Goal: Information Seeking & Learning: Understand process/instructions

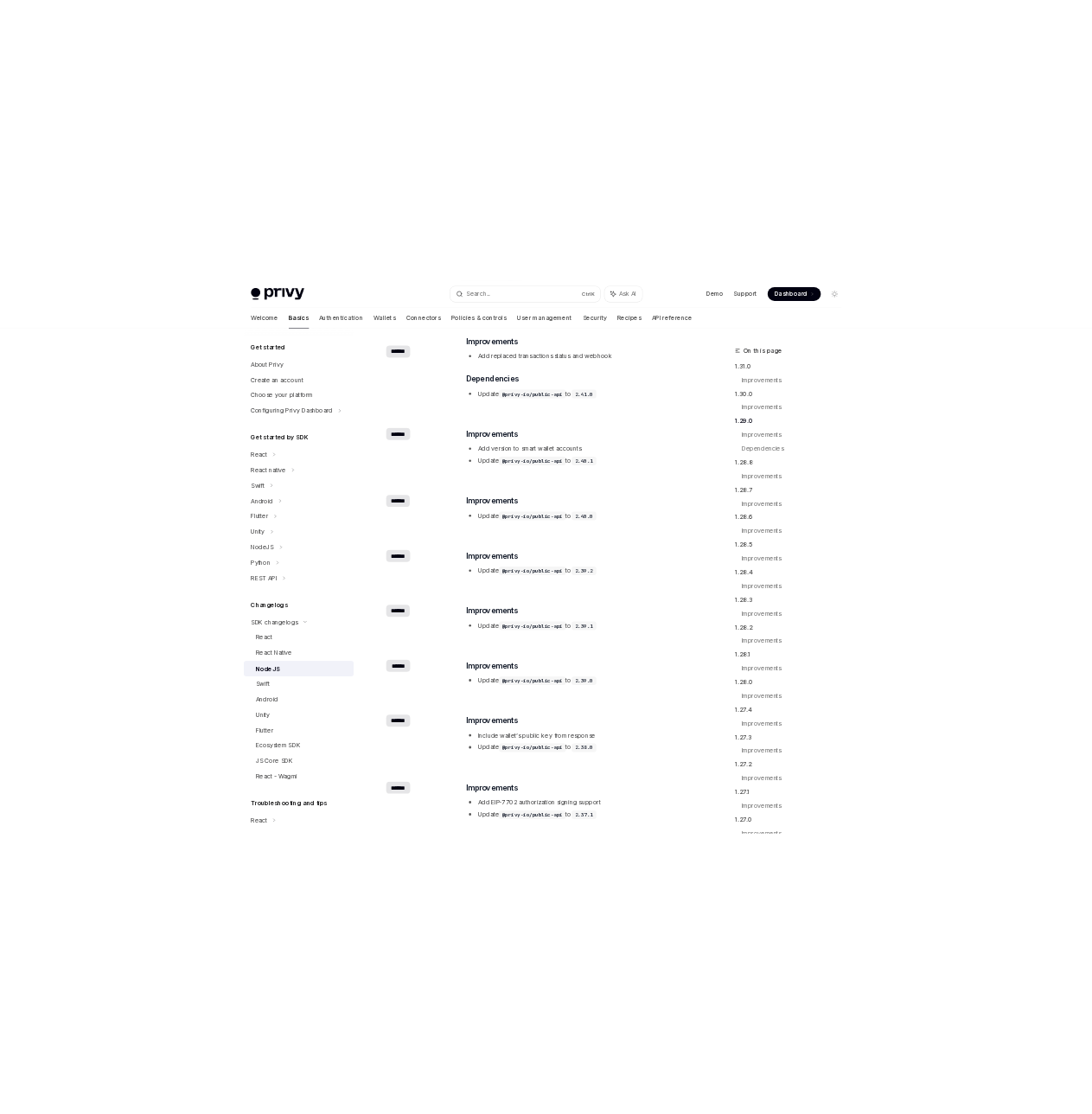
scroll to position [85, 0]
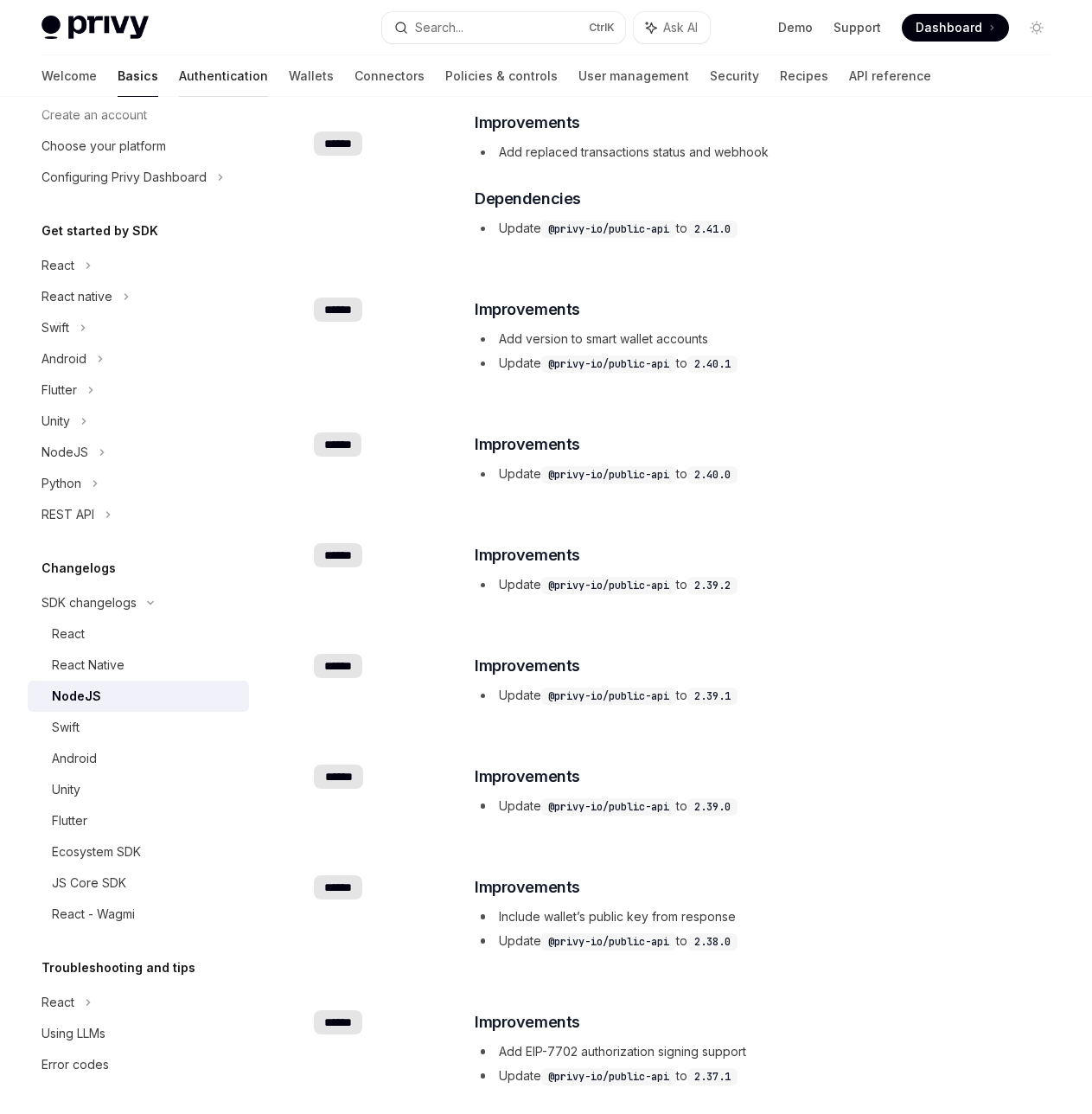
click at [179, 70] on link "Authentication" at bounding box center [223, 76] width 89 height 41
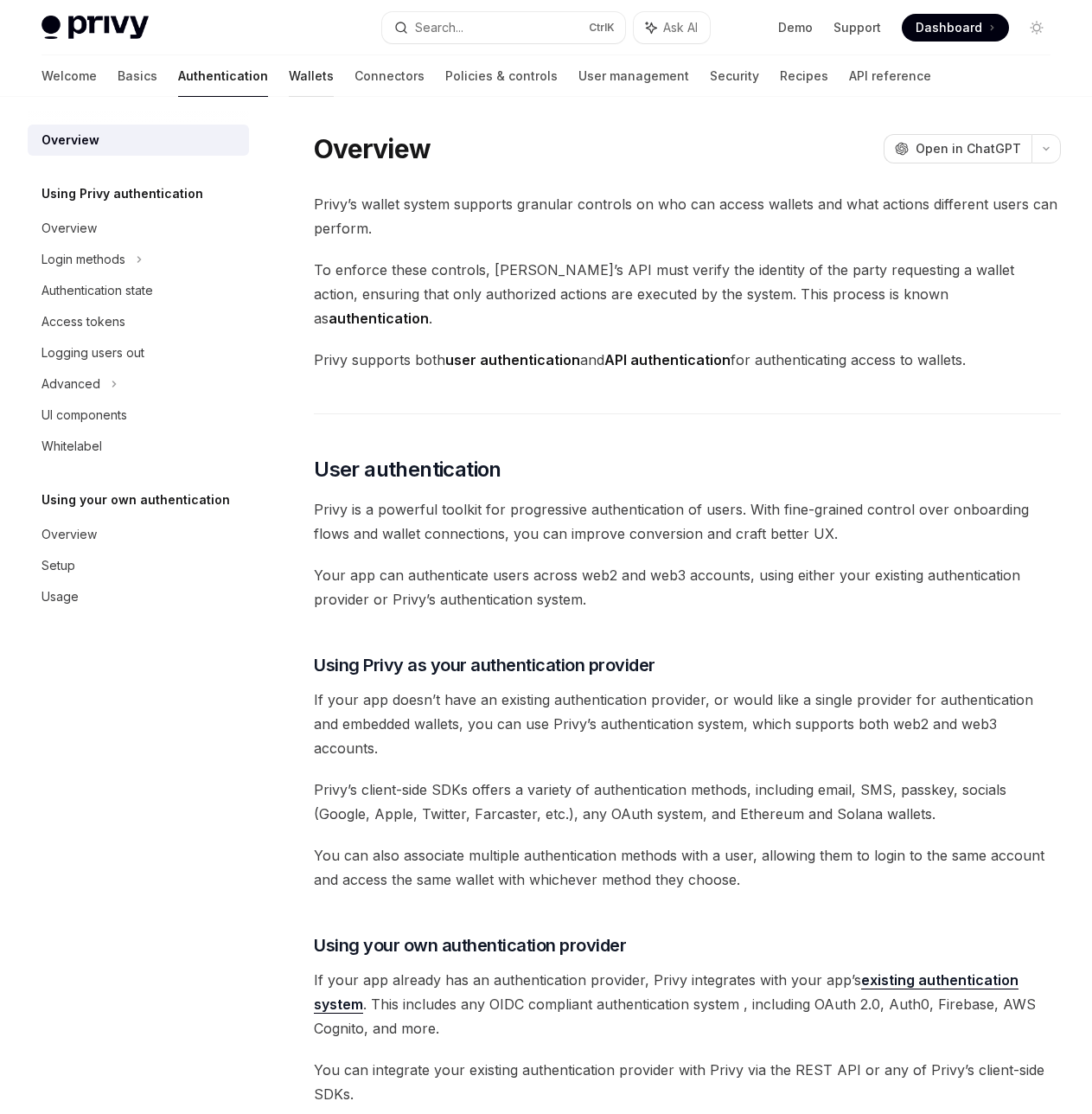
click at [289, 74] on link "Wallets" at bounding box center [312, 76] width 45 height 41
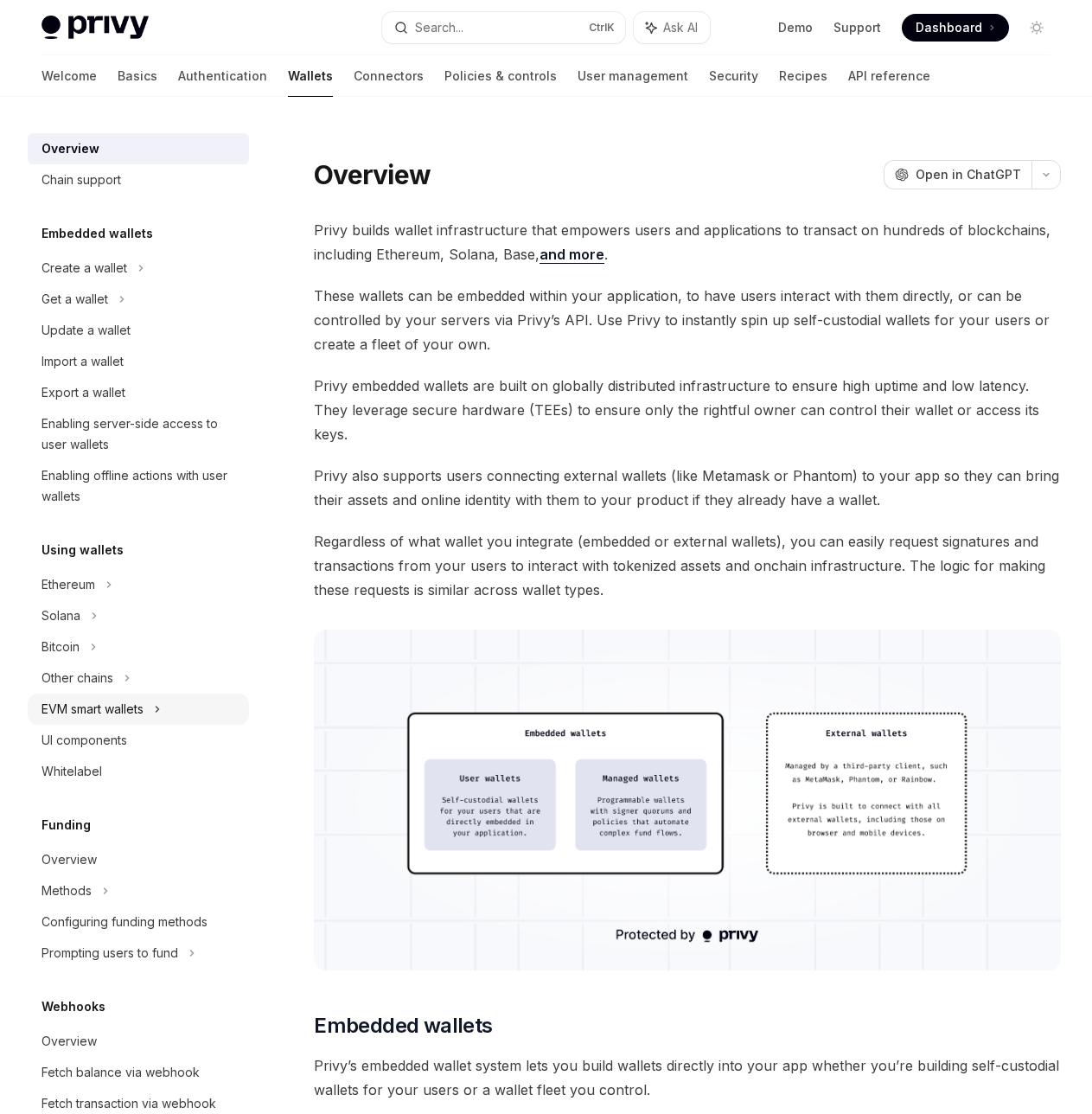
click at [129, 706] on div "EVM smart wallets" at bounding box center [92, 709] width 102 height 21
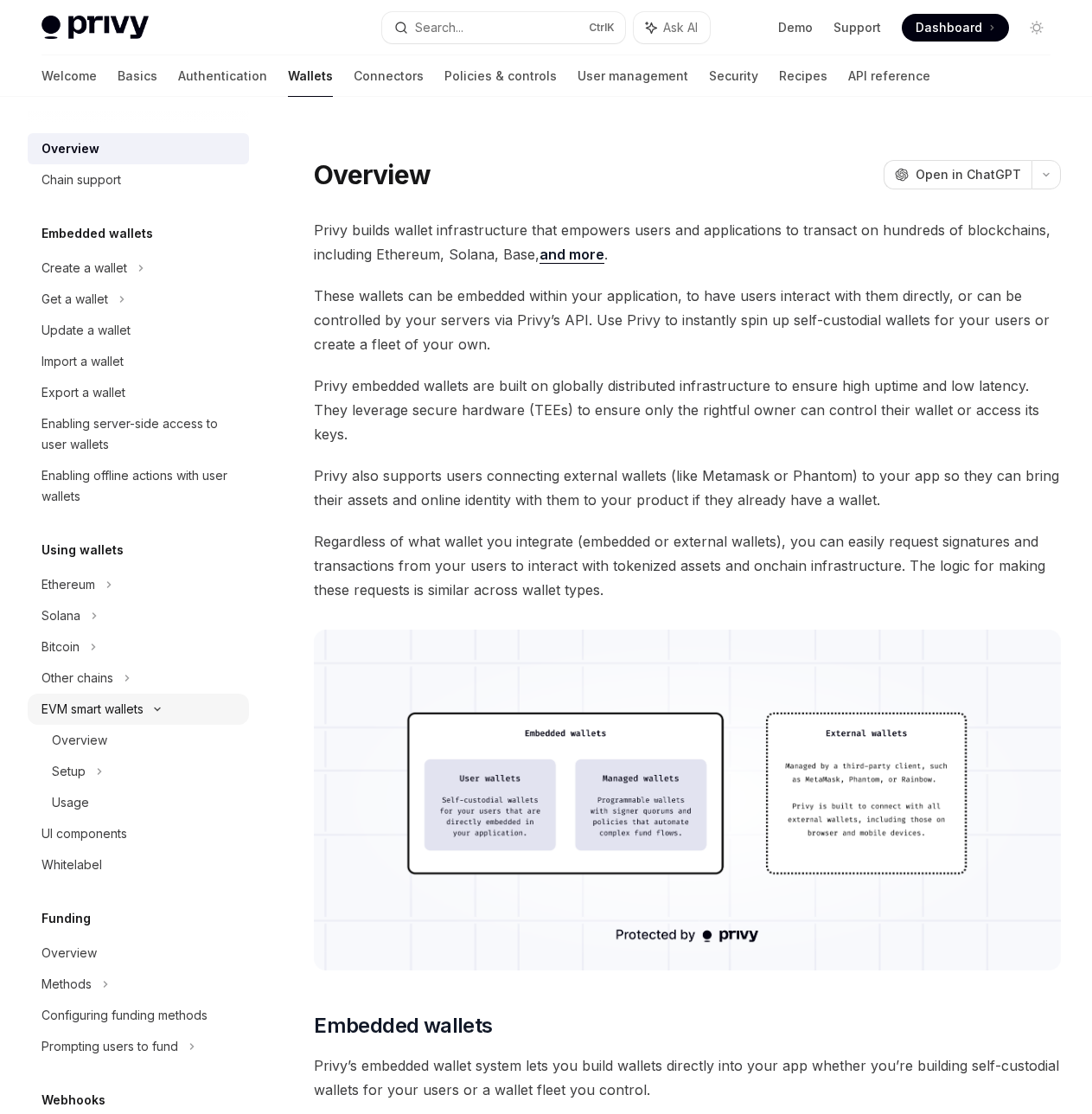
click at [123, 704] on div "EVM smart wallets" at bounding box center [92, 709] width 102 height 21
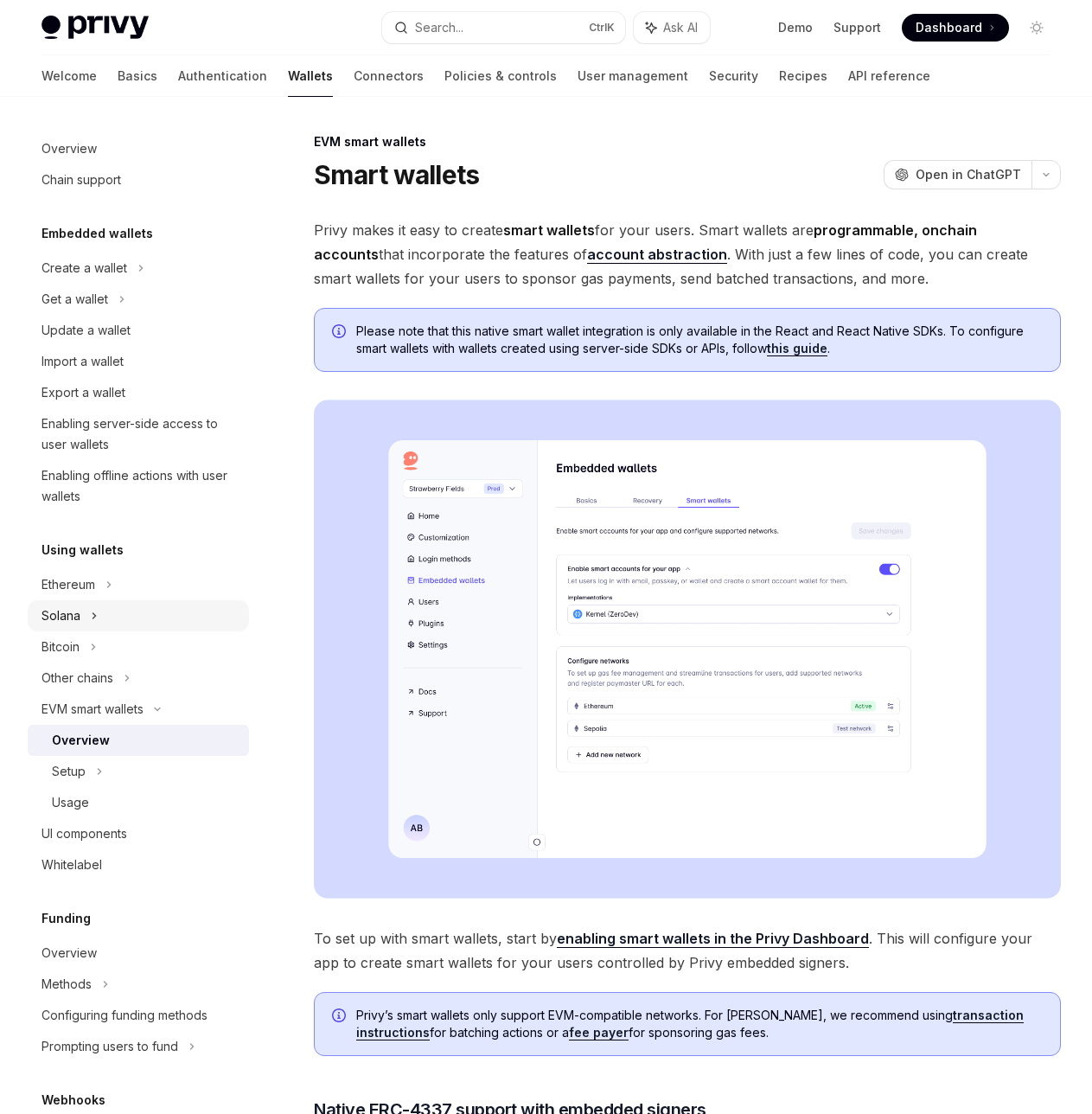
drag, startPoint x: 105, startPoint y: 618, endPoint x: 104, endPoint y: 601, distance: 17.0
click at [105, 315] on div "Solana" at bounding box center [138, 299] width 222 height 31
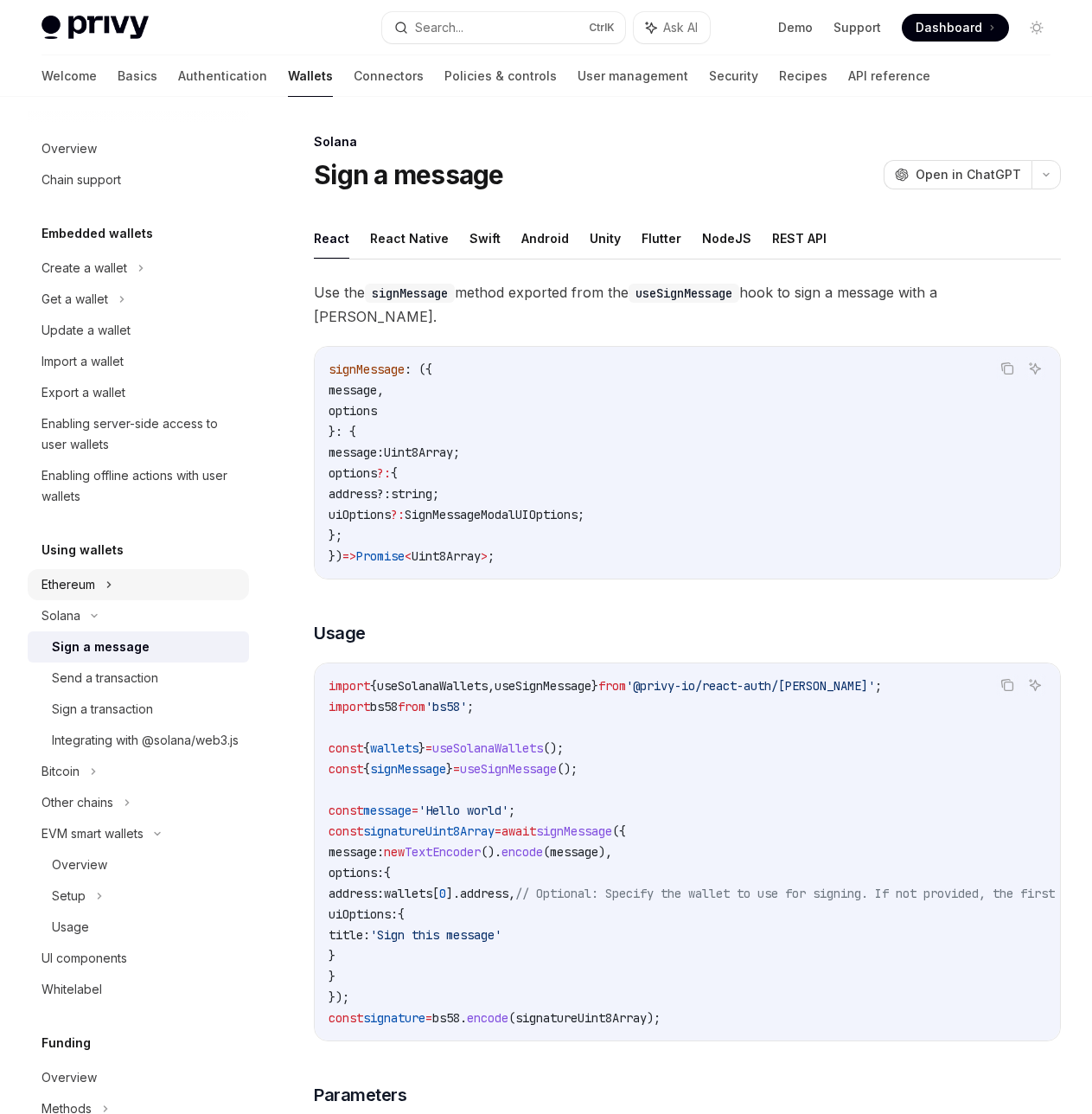
click at [104, 284] on div "Ethereum" at bounding box center [138, 268] width 222 height 31
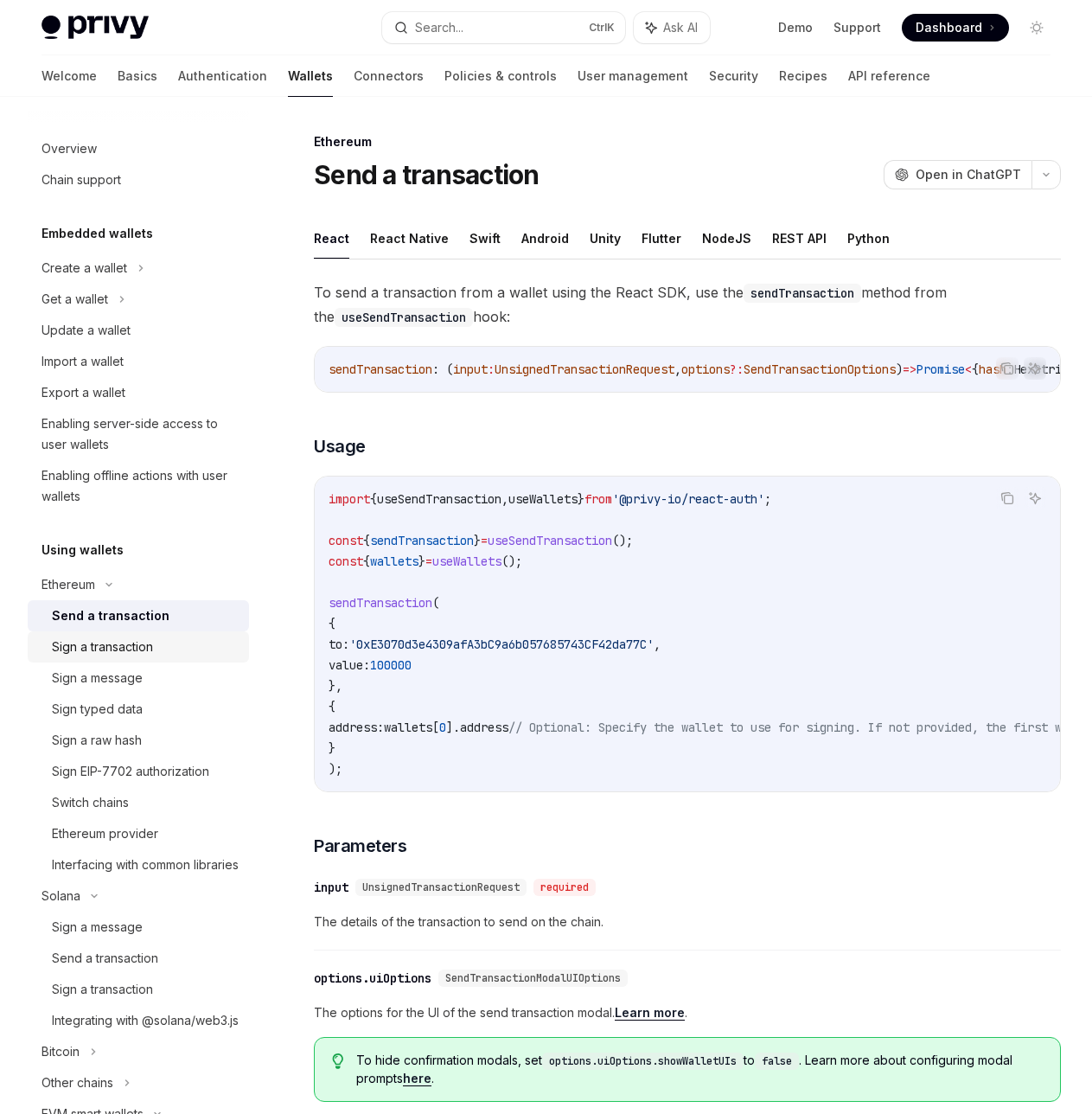
click at [151, 651] on div "Sign a transaction" at bounding box center [102, 647] width 101 height 21
drag, startPoint x: 586, startPoint y: 503, endPoint x: 582, endPoint y: 517, distance: 14.6
click at [585, 515] on code "import { useSignTransaction , useWallets } from '@privy-io/react-auth' ; const …" at bounding box center [781, 633] width 906 height 290
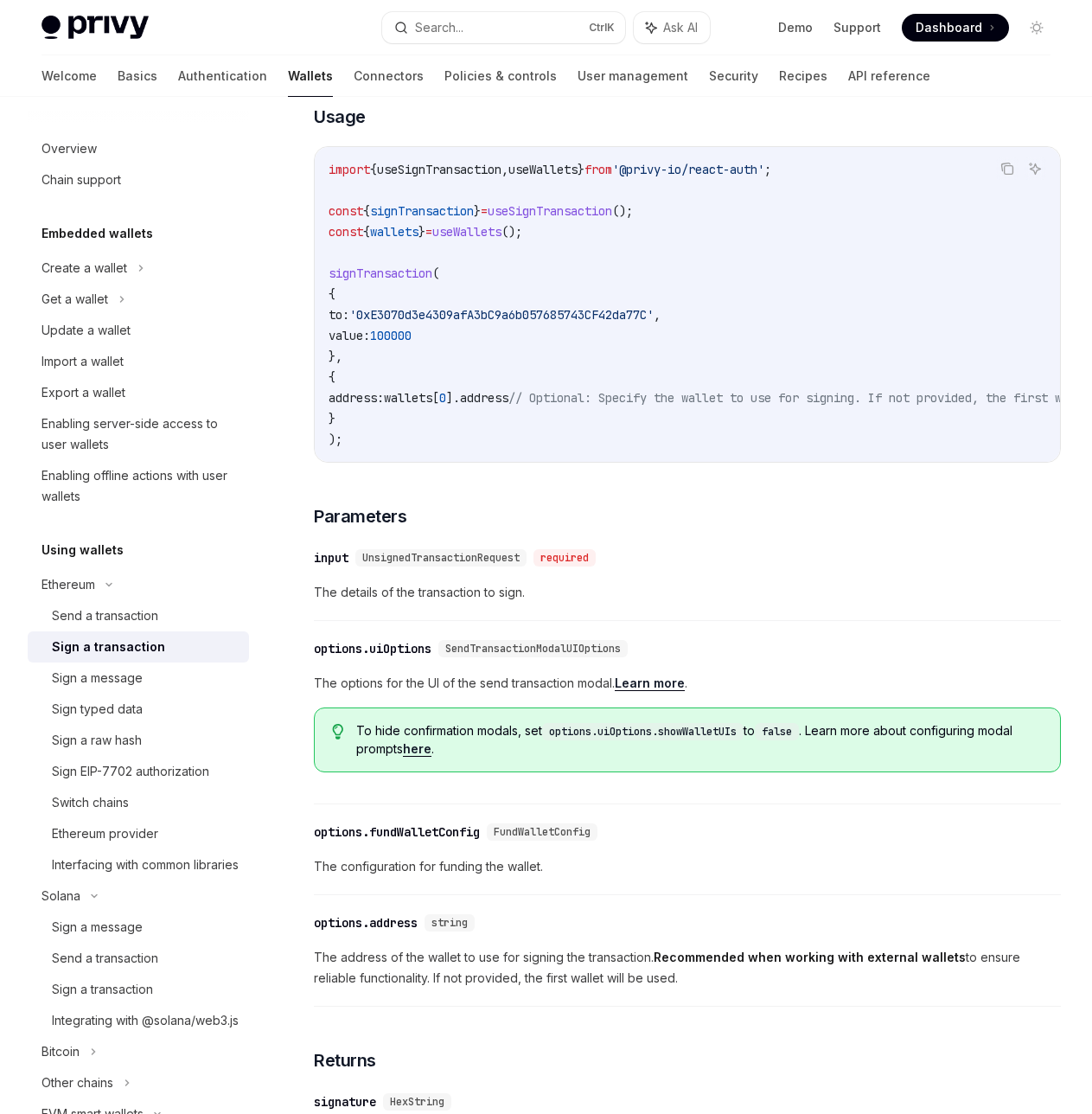
scroll to position [227, 0]
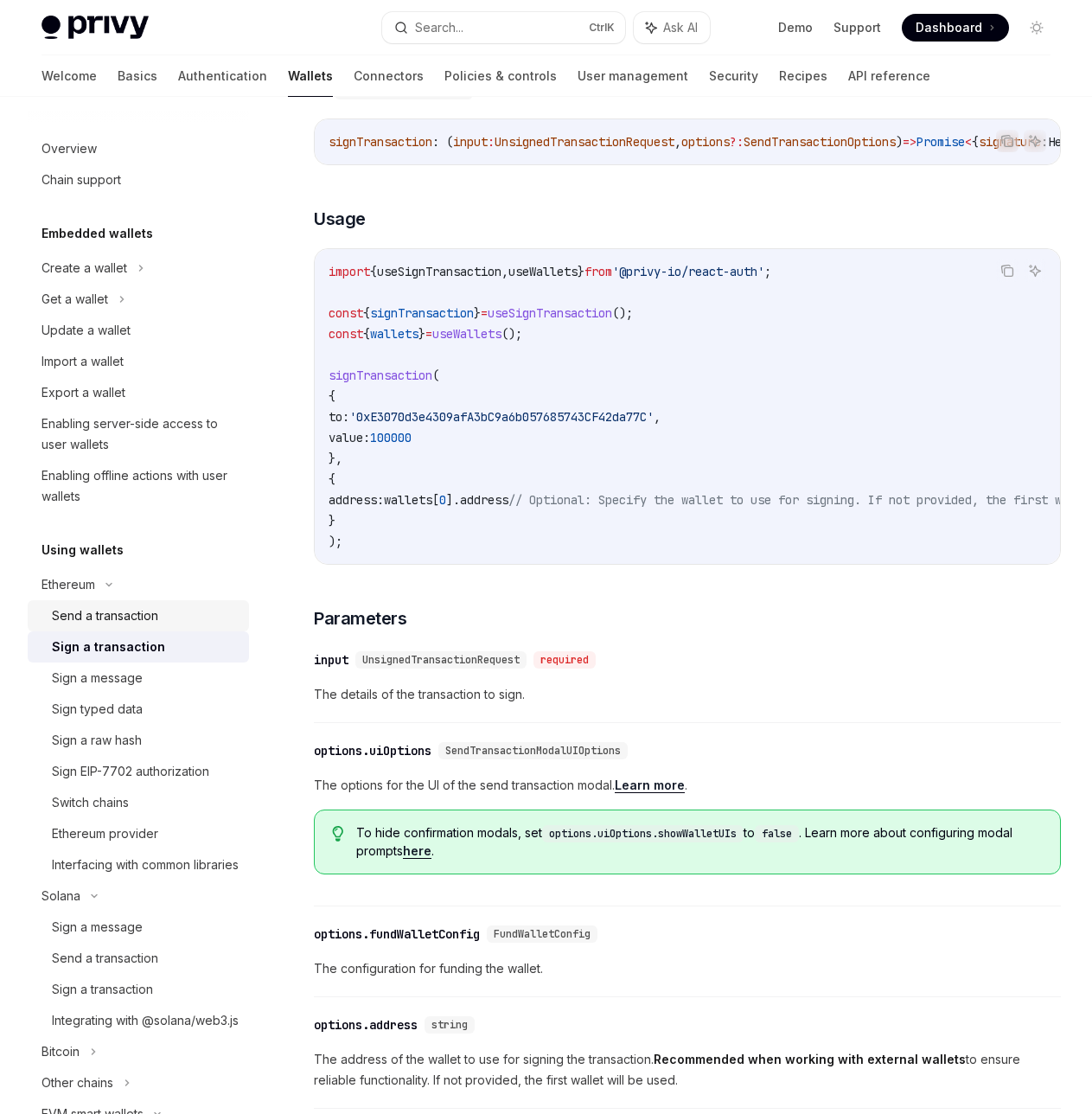
click at [204, 626] on div "Send a transaction" at bounding box center [145, 616] width 187 height 21
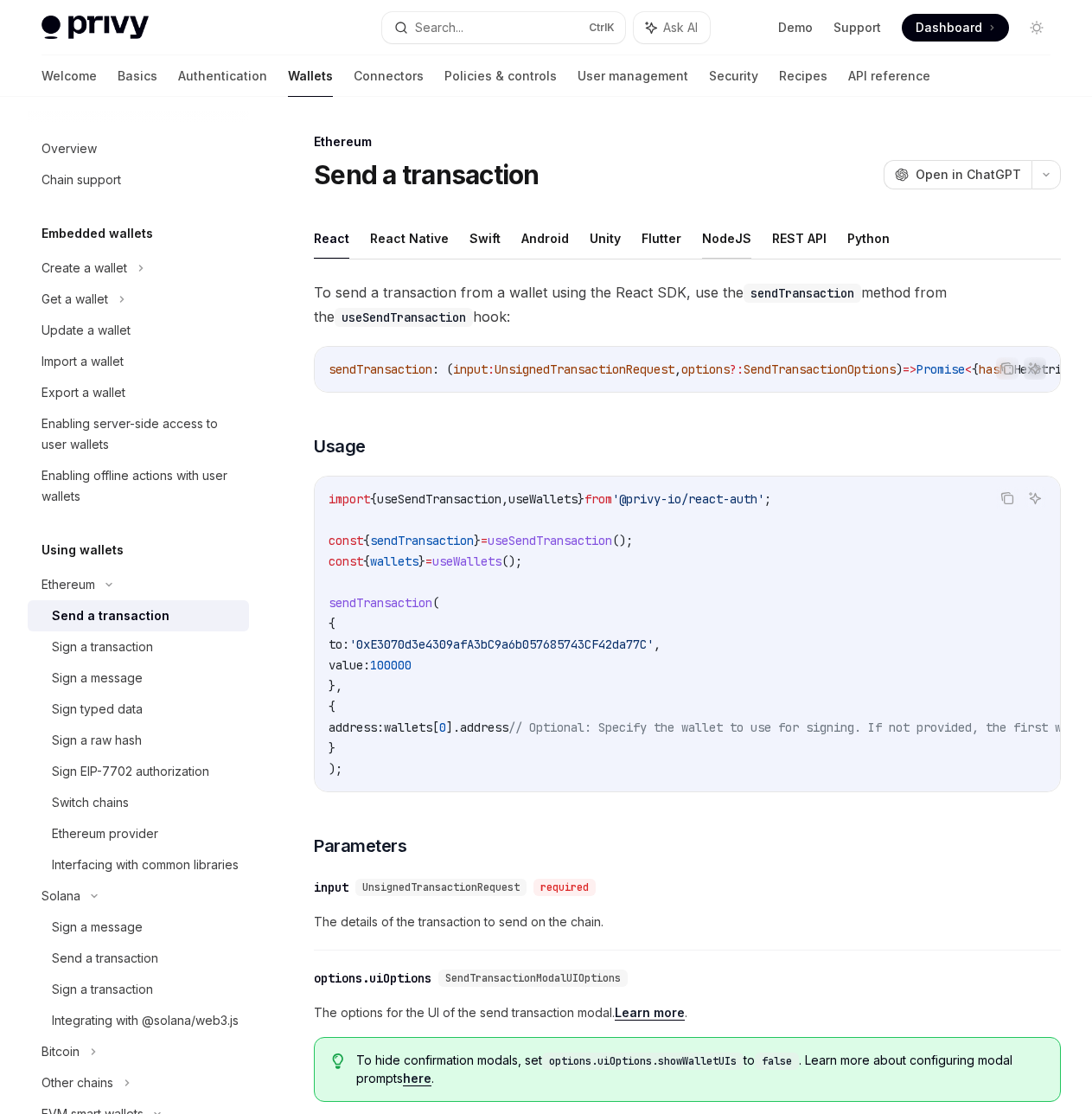
click at [709, 241] on button "NodeJS" at bounding box center [727, 238] width 49 height 40
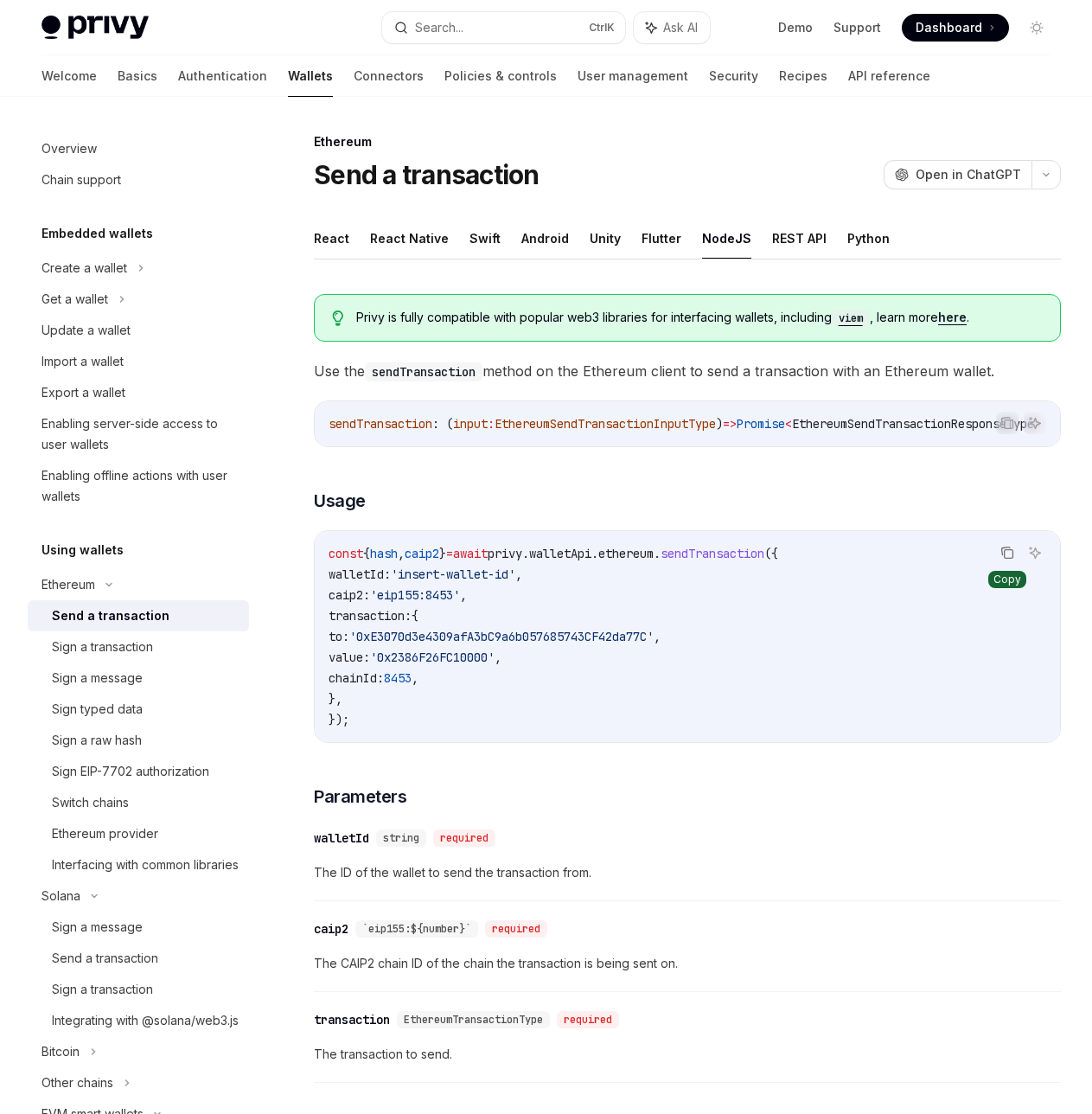
click at [1007, 556] on icon "Copy the contents from the code block" at bounding box center [1008, 554] width 8 height 8
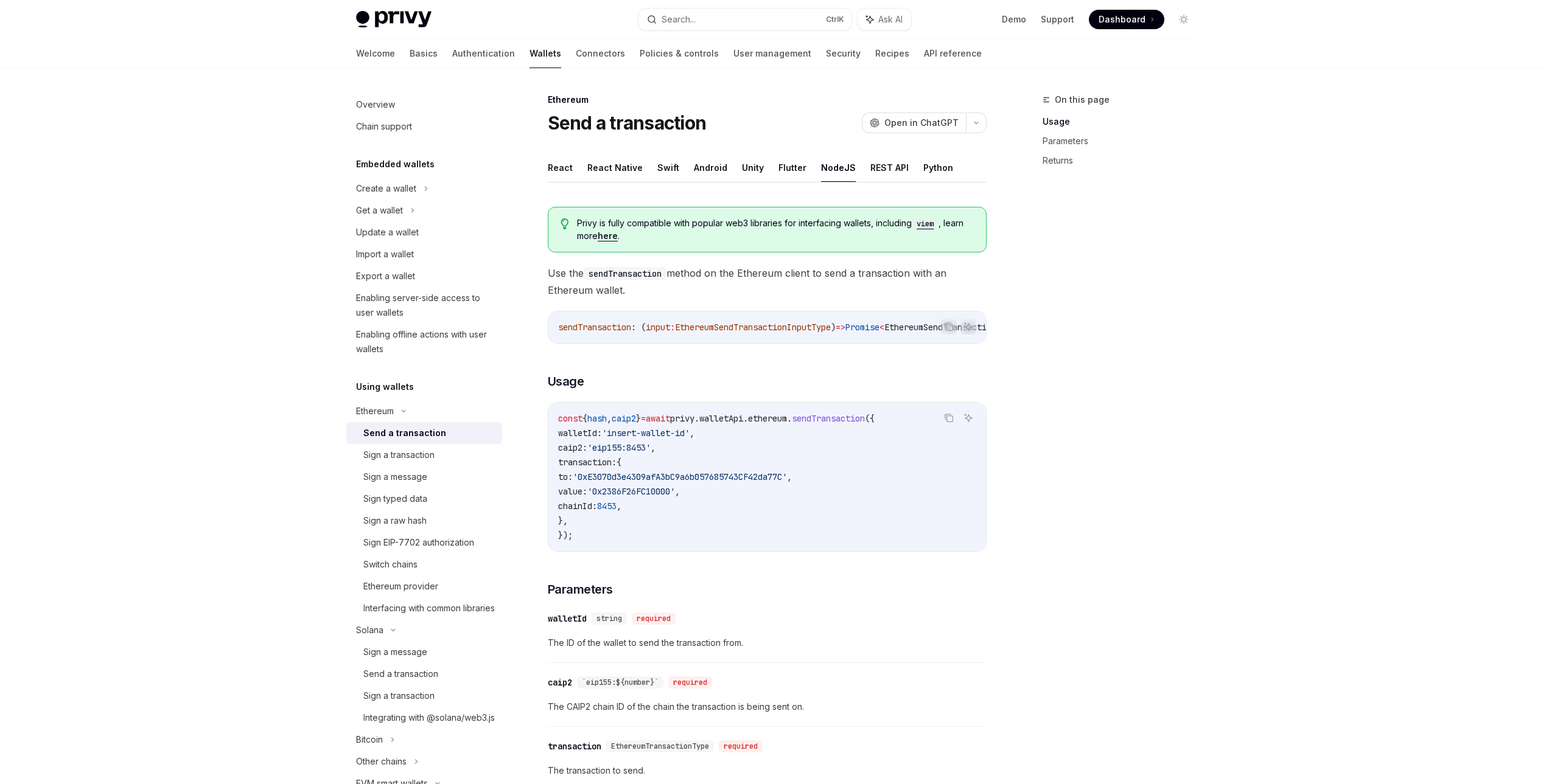
click at [675, 497] on span "'0x2386F26FC10000'" at bounding box center [631, 491] width 88 height 11
copy span "0x2386F26FC10000"
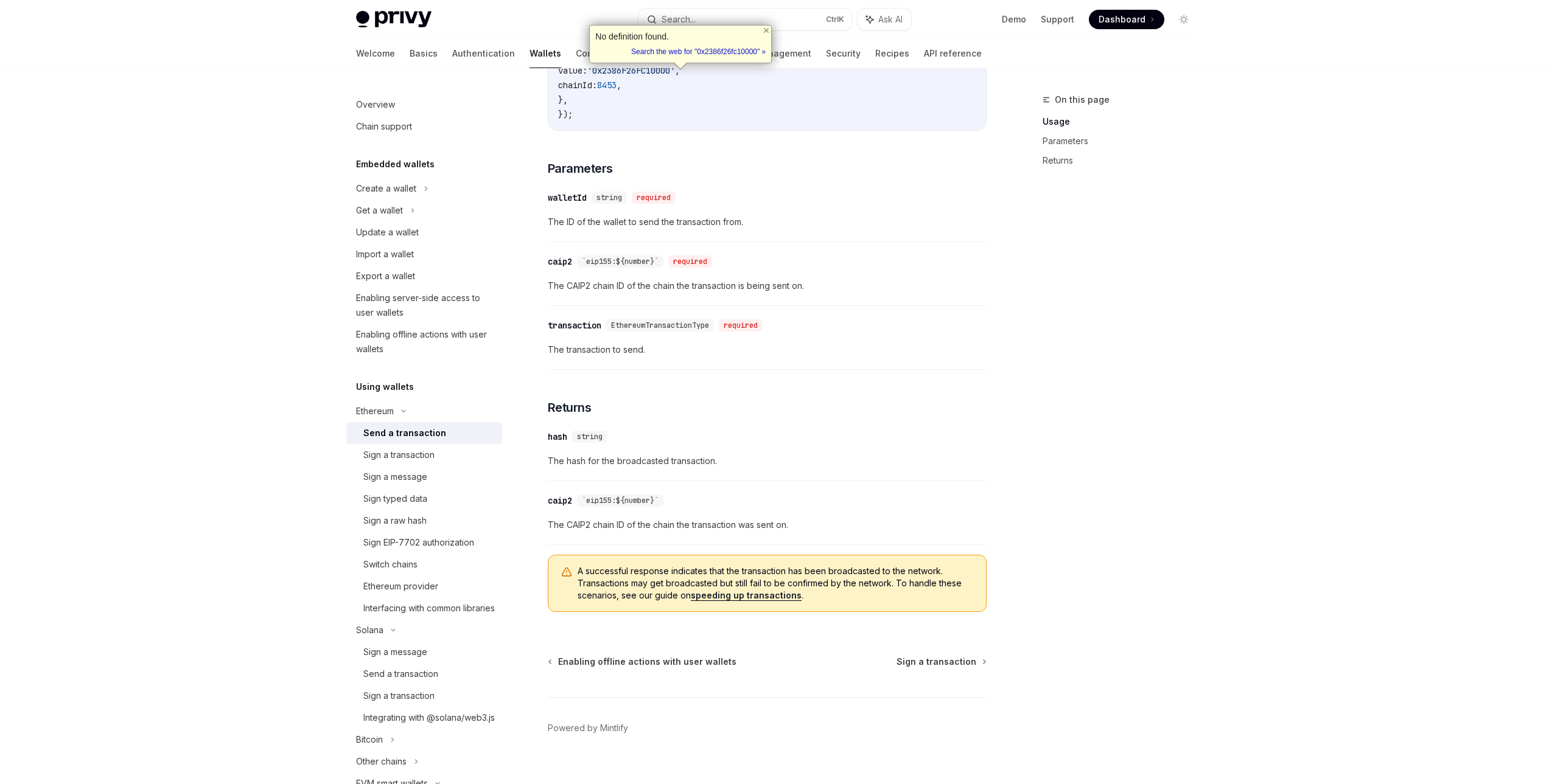
click at [1222, 215] on div "Overview Chain support Embedded wallets Create a wallet Get a wallet Update a w…" at bounding box center [775, 225] width 896 height 1155
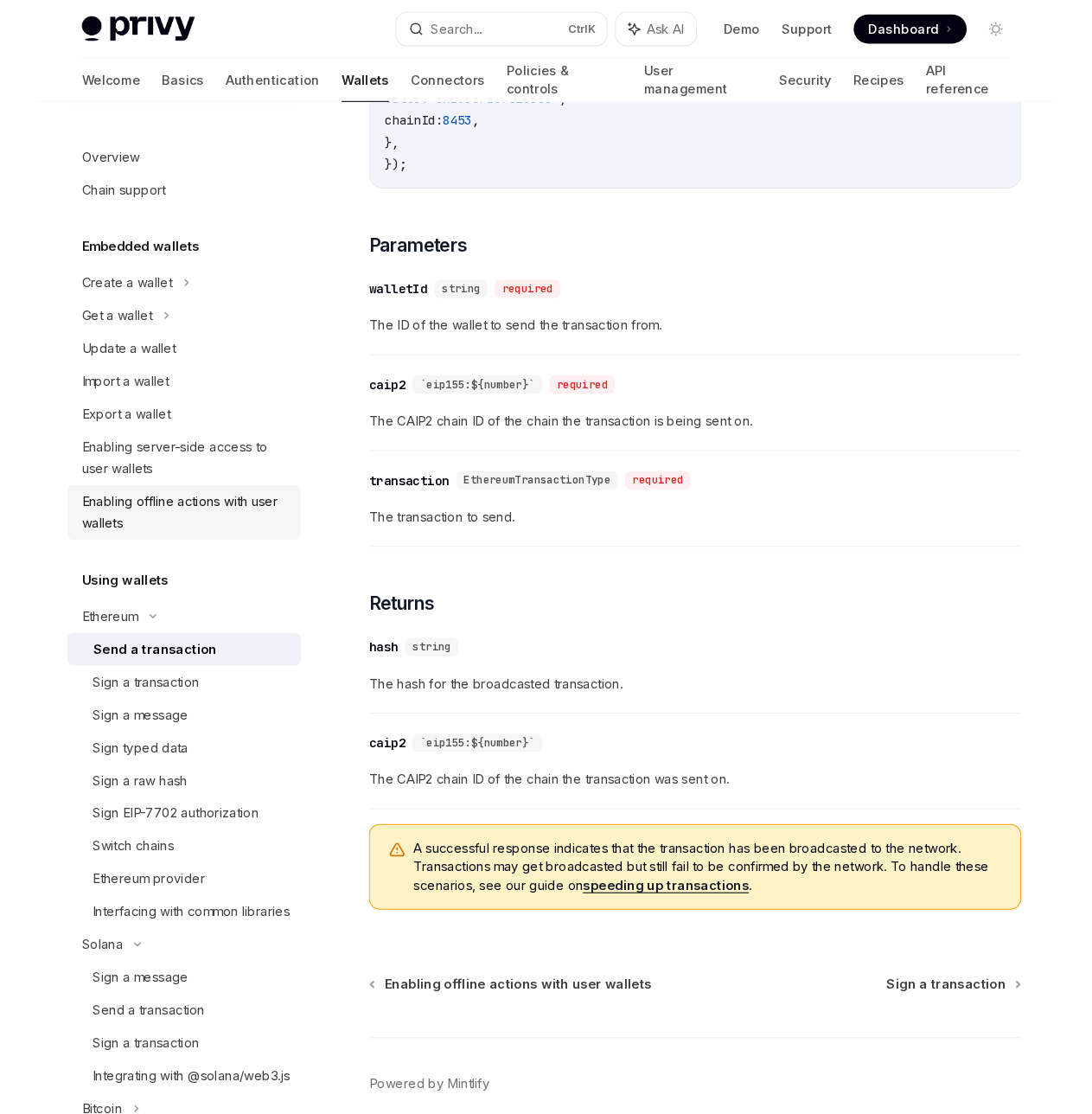
scroll to position [591, 0]
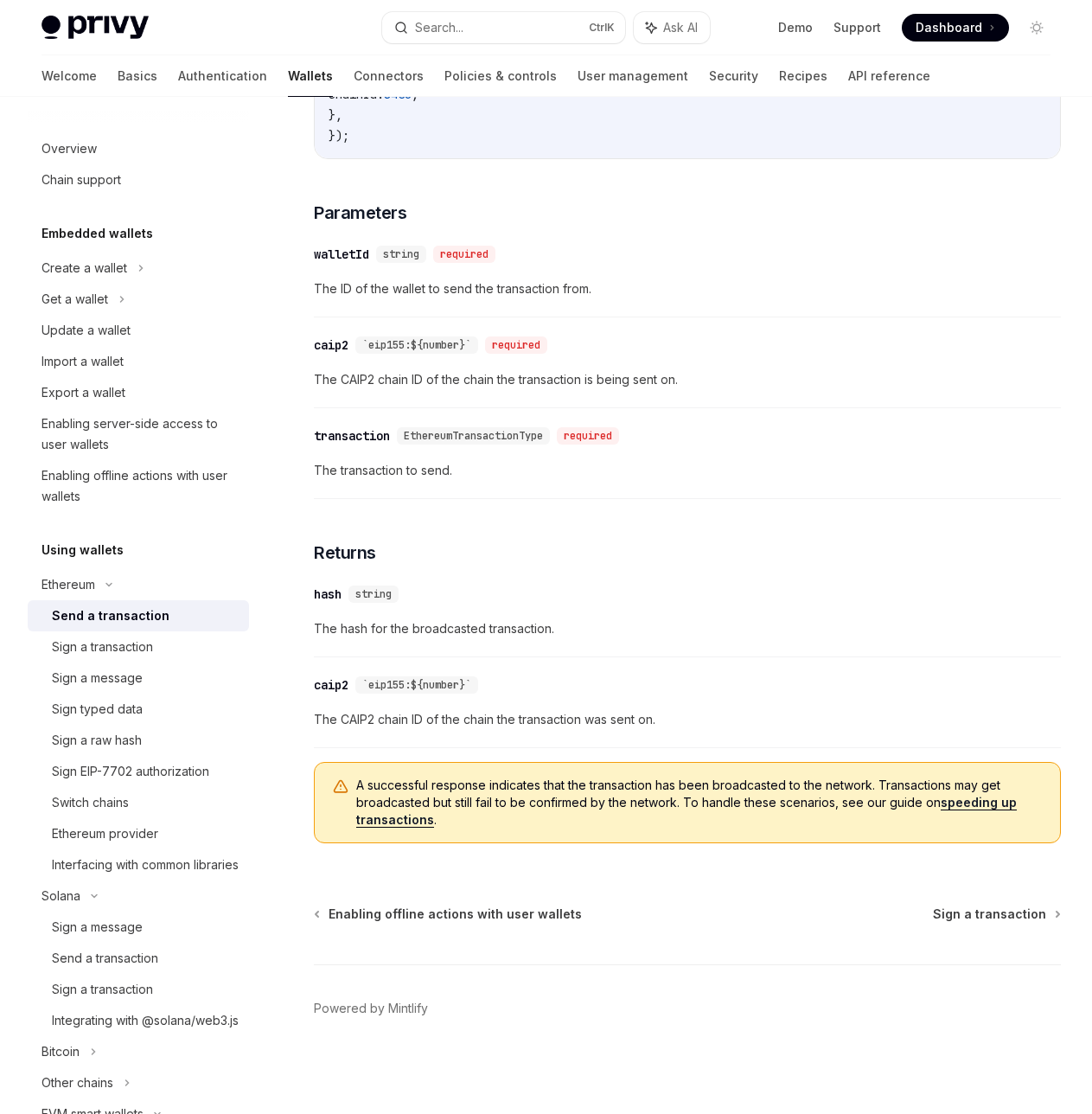
type textarea "*"
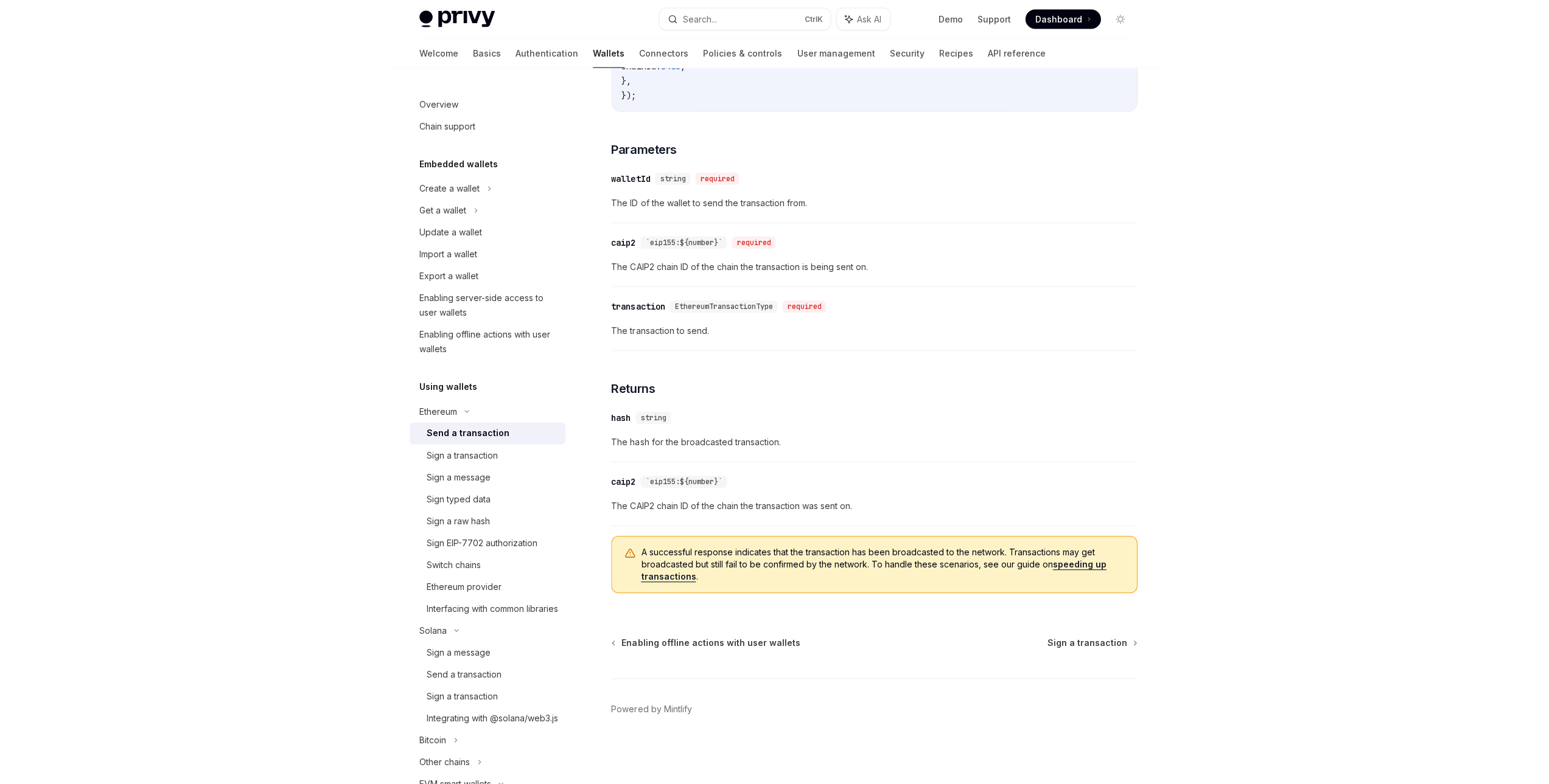
scroll to position [426, 0]
